Goal: Contribute content: Add original content to the website for others to see

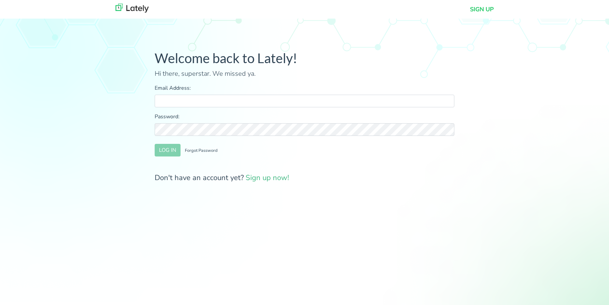
click at [275, 99] on input "Email Address:" at bounding box center [305, 101] width 300 height 13
type input "[PERSON_NAME][EMAIL_ADDRESS][DOMAIN_NAME]"
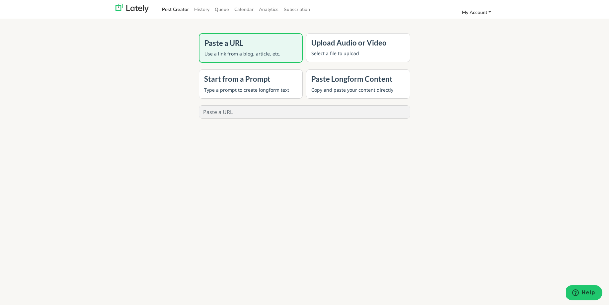
click at [471, 12] on span "My Account" at bounding box center [474, 12] width 25 height 6
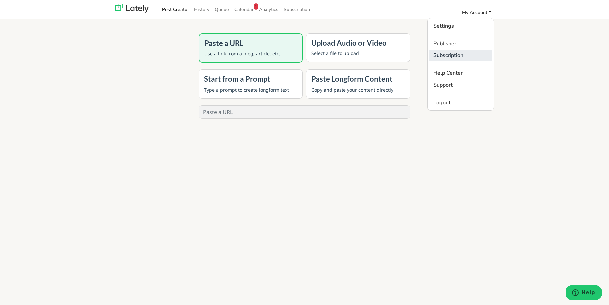
click at [449, 56] on link "Subscription" at bounding box center [460, 55] width 62 height 12
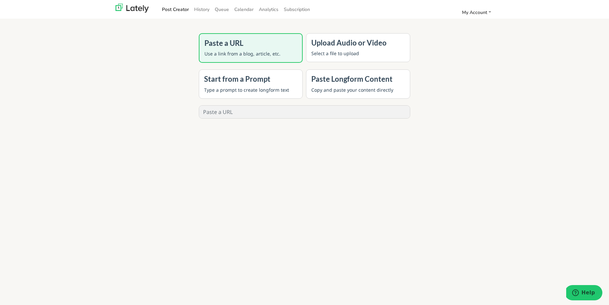
click at [373, 85] on div "Paste Longform Content Copy and paste your content directly" at bounding box center [358, 83] width 104 height 29
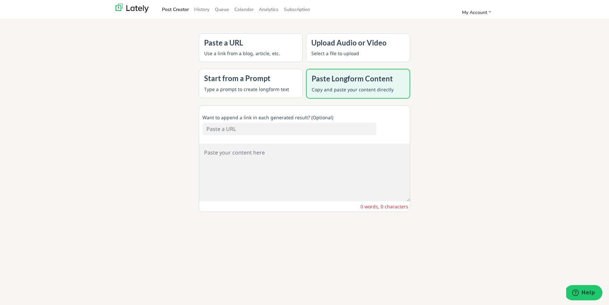
click at [295, 125] on input at bounding box center [289, 128] width 174 height 13
click at [272, 86] on p "Type a prompt to create longform text" at bounding box center [251, 89] width 94 height 7
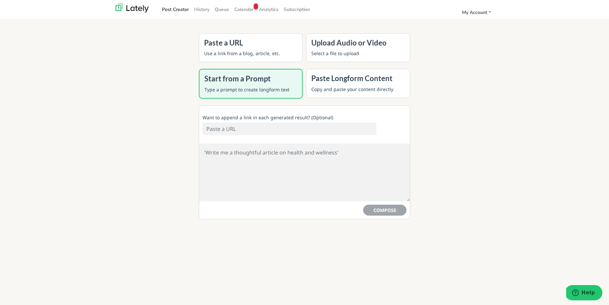
click at [256, 129] on input at bounding box center [289, 128] width 174 height 13
paste input "https://shop-idcon.com/products/root-cause-problem-elimination-training"
type input "https://shop-idcon.com/products/root-cause-problem-elimination-training"
click at [227, 152] on textarea at bounding box center [304, 172] width 211 height 58
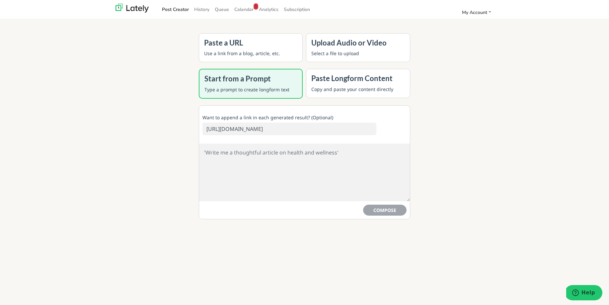
scroll to position [0, 0]
click at [384, 212] on button "COMPOSE" at bounding box center [384, 209] width 43 height 11
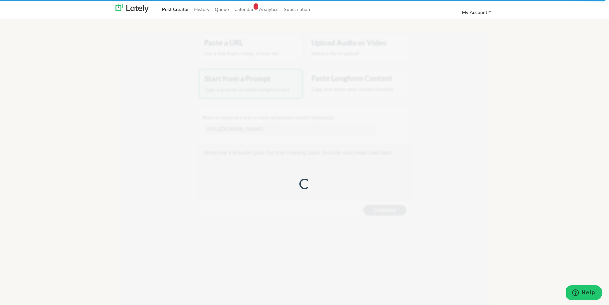
type textarea "🌟 Exciting News! 🌟 I am thrilled to announce that our upcoming training class o…"
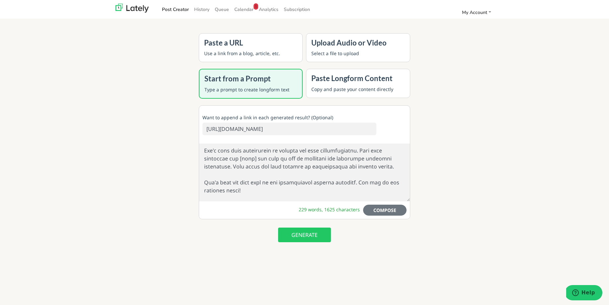
scroll to position [186, 0]
click at [296, 236] on button "GENERATE" at bounding box center [304, 234] width 53 height 15
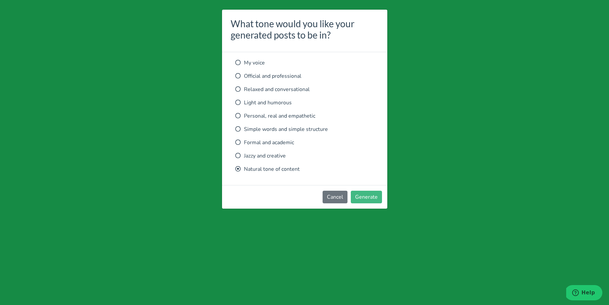
click at [238, 114] on icon at bounding box center [237, 115] width 5 height 5
click at [368, 197] on button "Generate" at bounding box center [366, 196] width 31 height 13
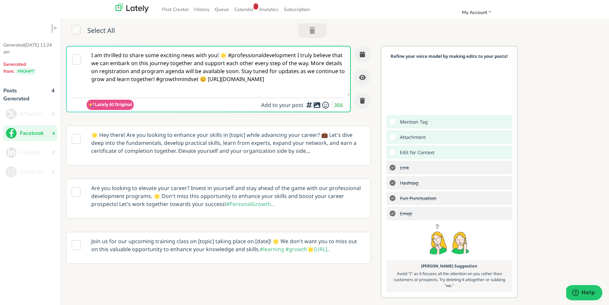
click at [286, 209] on p "Are you looking to elevate your career? Invest in yourself and stay ahead of th…" at bounding box center [228, 196] width 284 height 34
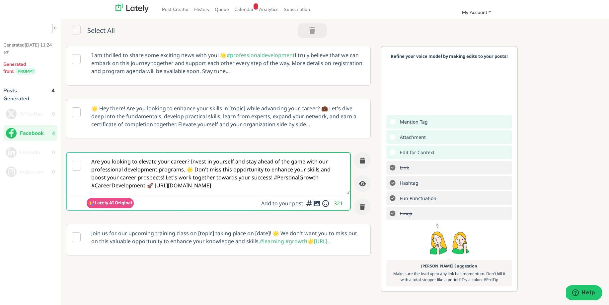
click at [268, 247] on p "Join us for our upcoming training class on [topic] taking place on [date]! 🌟 We…" at bounding box center [228, 237] width 284 height 26
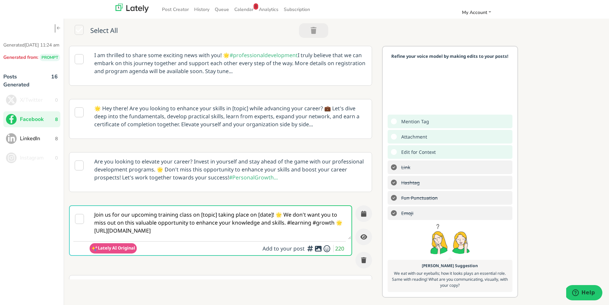
click at [249, 73] on p "I am thrilled to share some exciting news with you! 🌟 #professionaldevelopment …" at bounding box center [230, 63] width 282 height 34
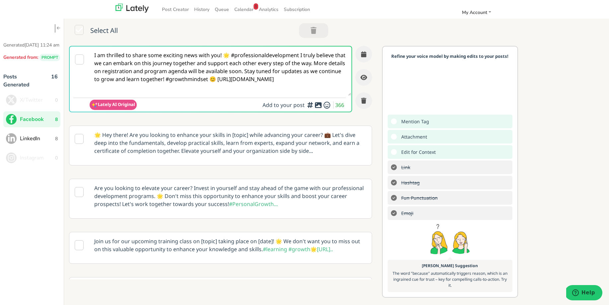
drag, startPoint x: 221, startPoint y: 55, endPoint x: 94, endPoint y: 54, distance: 127.8
click at [93, 54] on textarea "I am thrilled to share some exciting news with you! 🌟 #professionaldevelopment …" at bounding box center [221, 70] width 262 height 49
click at [38, 142] on span "LinkedIn" at bounding box center [37, 138] width 35 height 8
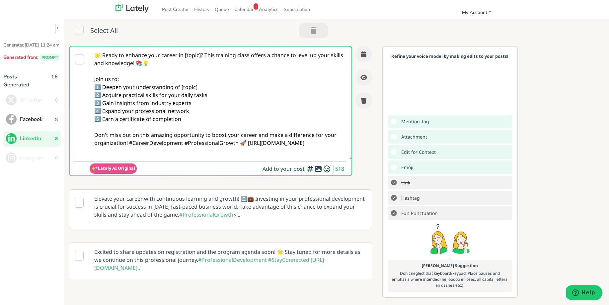
click at [201, 56] on textarea "🌟 Ready to enhance your career in [topic]? This training class offers a chance …" at bounding box center [221, 102] width 262 height 113
click at [245, 223] on p "Elevate your career with continuous learning and growth! 🔝💼 Investing in your p…" at bounding box center [230, 207] width 282 height 34
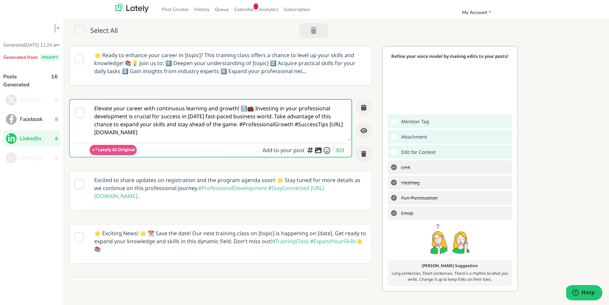
click at [221, 199] on div "Excited to share updates on registration and the program agenda soon! 🌟 Stay tu…" at bounding box center [230, 190] width 282 height 39
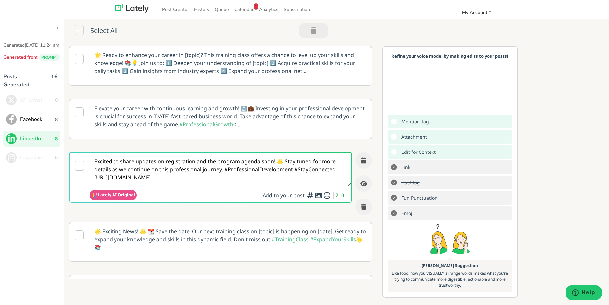
scroll to position [1, 0]
click at [215, 236] on p "🌟 Exciting News! 🌟 📆 Save the date! Our next training class on [topic] is happe…" at bounding box center [230, 238] width 282 height 34
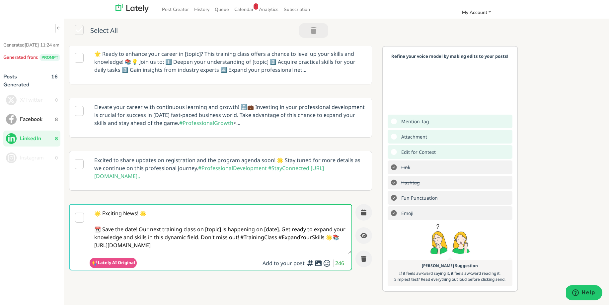
scroll to position [0, 0]
click at [246, 76] on p "🌟 Ready to enhance your career in [topic]? This training class offers a chance …" at bounding box center [230, 63] width 282 height 34
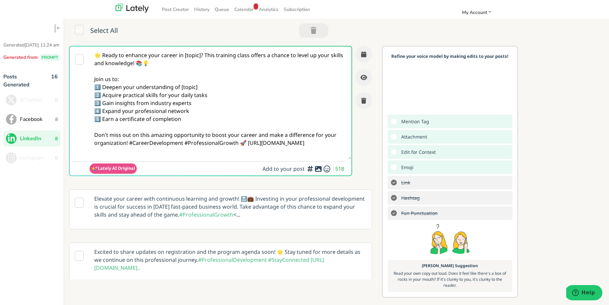
click at [128, 8] on img at bounding box center [131, 8] width 33 height 9
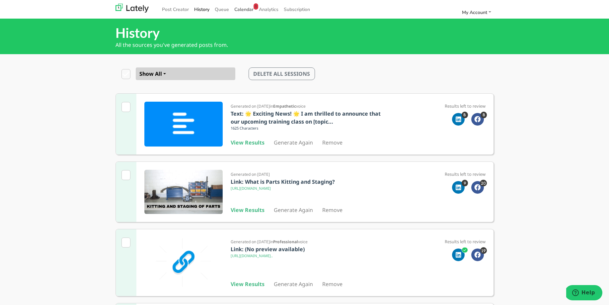
click at [243, 10] on span "Calendar 1" at bounding box center [243, 9] width 19 height 6
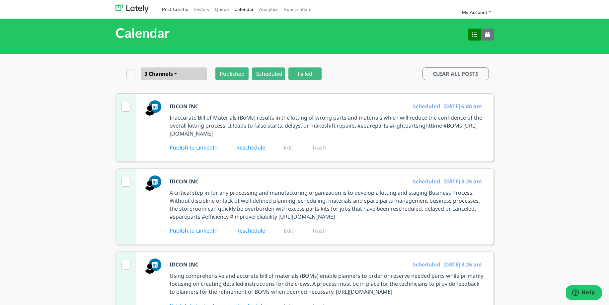
click at [181, 9] on link "Post Creator" at bounding box center [175, 9] width 32 height 11
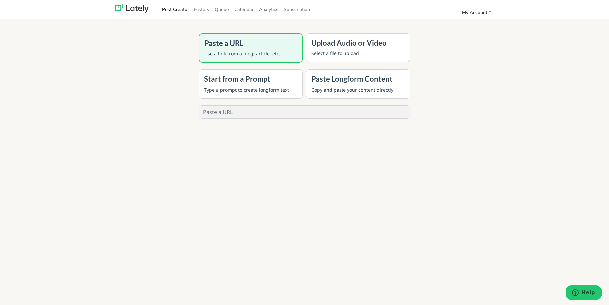
click at [327, 82] on h4 "Paste Longform Content" at bounding box center [358, 79] width 94 height 9
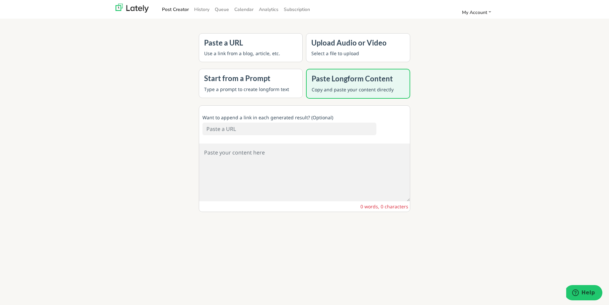
click at [227, 155] on textarea at bounding box center [304, 172] width 211 height 58
paste textarea "IDCON's Root Cause Problem Elimination™ training focuses on eliminating problem…"
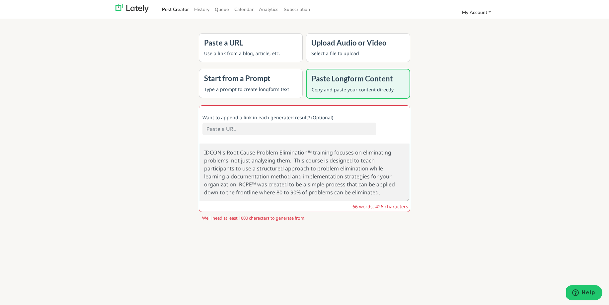
type textarea "IDCON's Root Cause Problem Elimination™ training focuses on eliminating problem…"
click at [240, 129] on input at bounding box center [289, 128] width 174 height 13
